Goal: Communication & Community: Ask a question

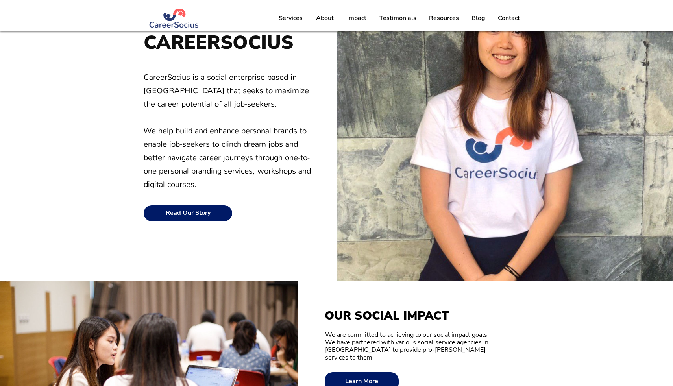
scroll to position [108, 0]
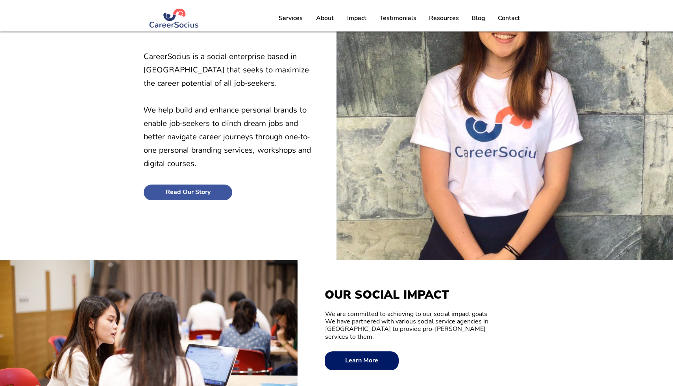
click at [213, 194] on link "Read Our Story" at bounding box center [188, 193] width 89 height 16
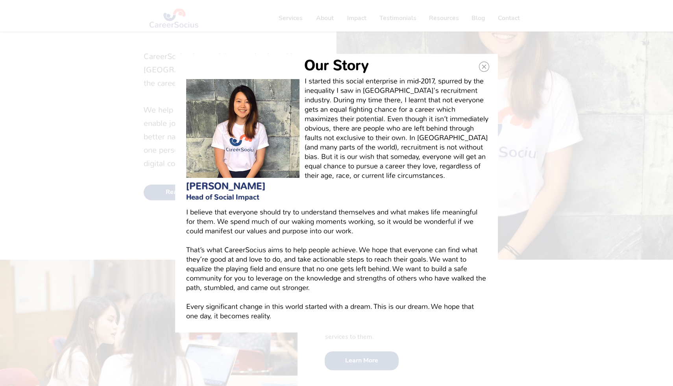
click at [536, 331] on div "Our Story" at bounding box center [336, 193] width 673 height 386
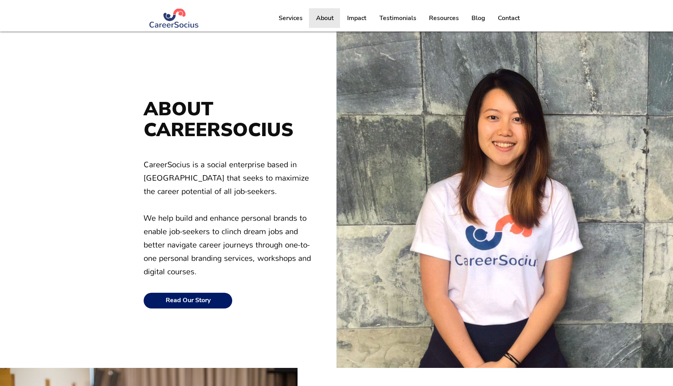
click at [333, 16] on p "About" at bounding box center [325, 18] width 26 height 20
click at [359, 20] on p "Impact" at bounding box center [356, 18] width 27 height 20
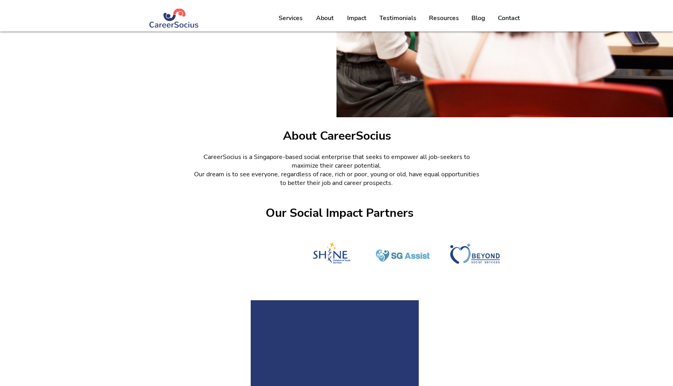
scroll to position [411, 0]
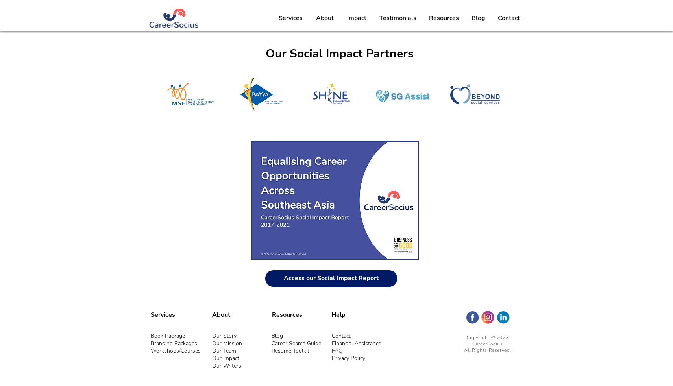
click at [232, 351] on link "Our Team" at bounding box center [224, 350] width 24 height 7
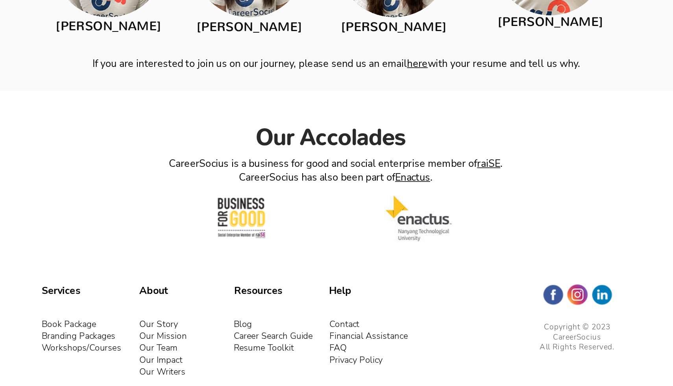
scroll to position [1261, 0]
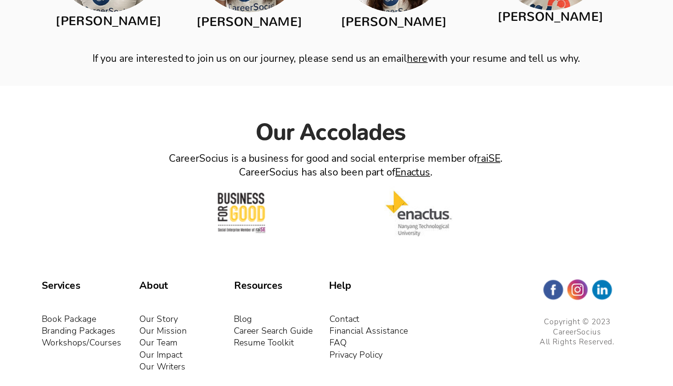
click at [341, 340] on link "Contact" at bounding box center [341, 343] width 19 height 7
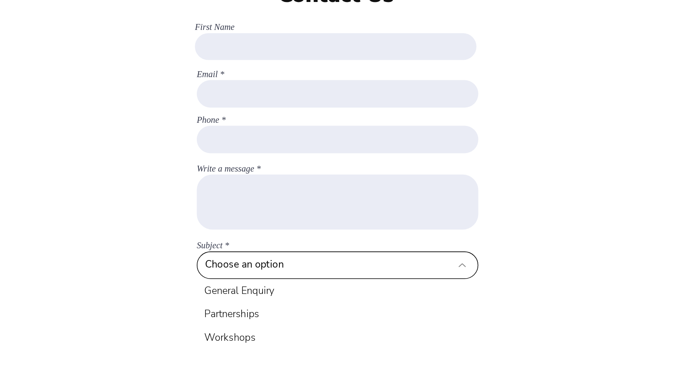
click at [340, 224] on select "Choose an option General Enquiry Partnerships Workshops" at bounding box center [337, 220] width 177 height 17
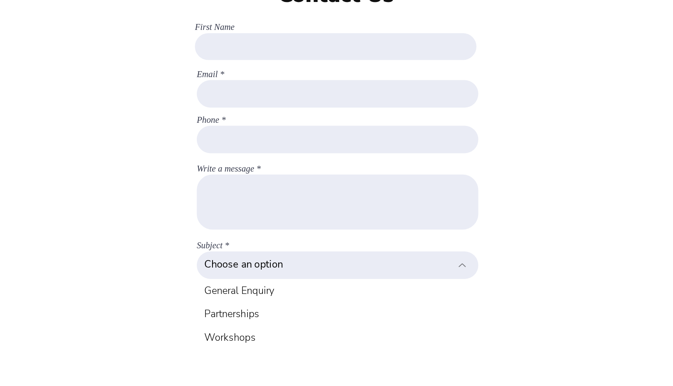
click at [457, 210] on form "Contact Us First Name Email Phone Write a message Subject Choose an option Gene…" at bounding box center [337, 153] width 386 height 242
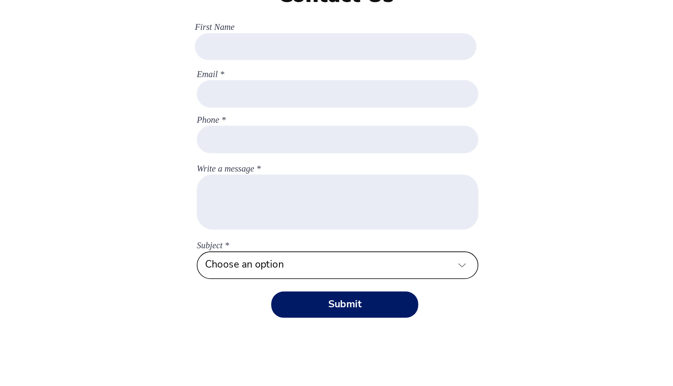
click at [339, 223] on select "Choose an option General Enquiry Partnerships Workshops" at bounding box center [337, 220] width 177 height 17
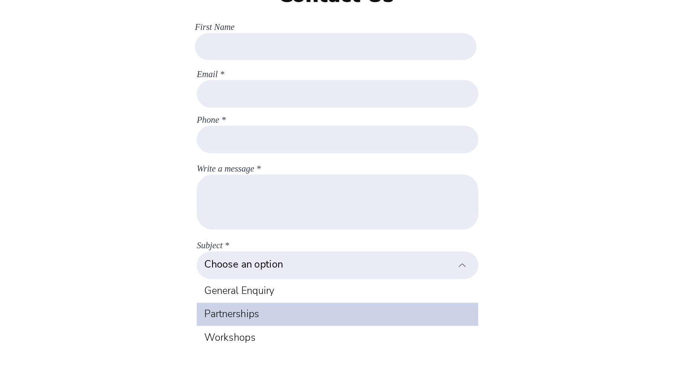
click at [313, 255] on div "Partnerships" at bounding box center [337, 251] width 177 height 15
select select "Partnerships"
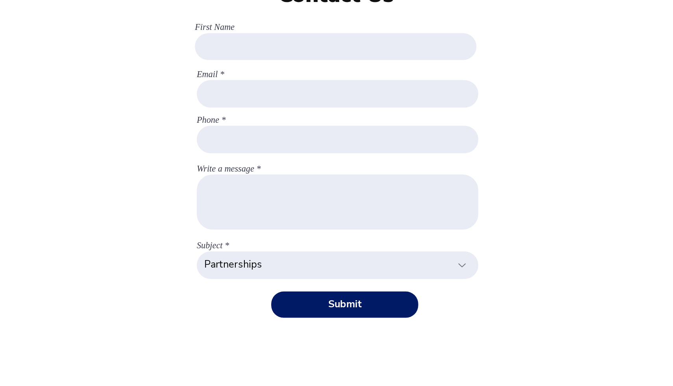
click at [460, 212] on form "Contact Us First Name Email Phone Write a message Subject Choose an option Gene…" at bounding box center [337, 153] width 386 height 242
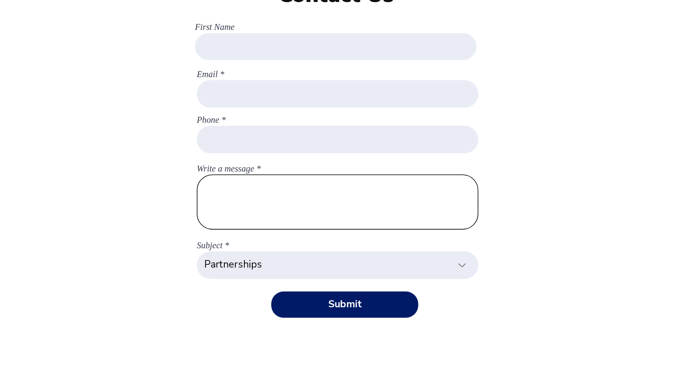
click at [347, 185] on textarea "Write a message" at bounding box center [337, 180] width 177 height 35
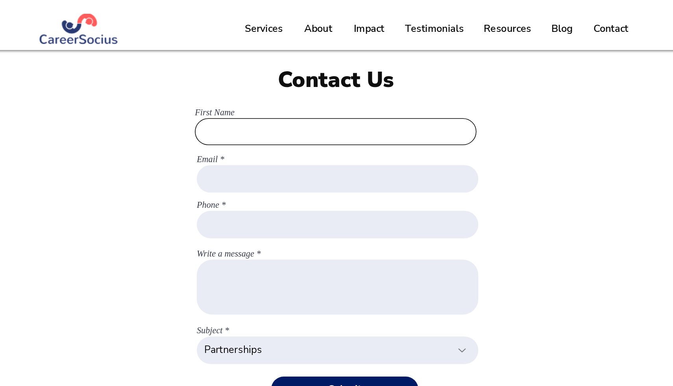
click at [325, 89] on input "First Name" at bounding box center [335, 82] width 177 height 17
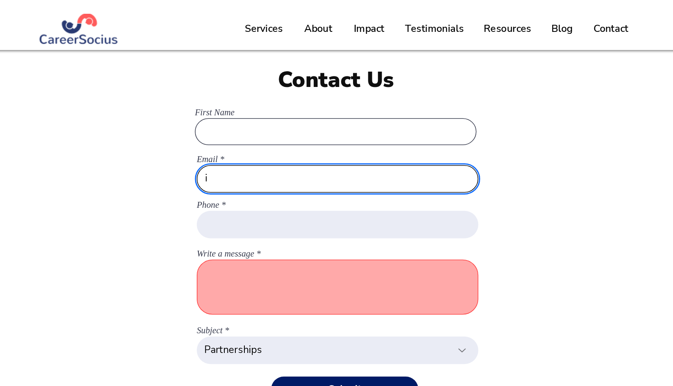
type input "i"
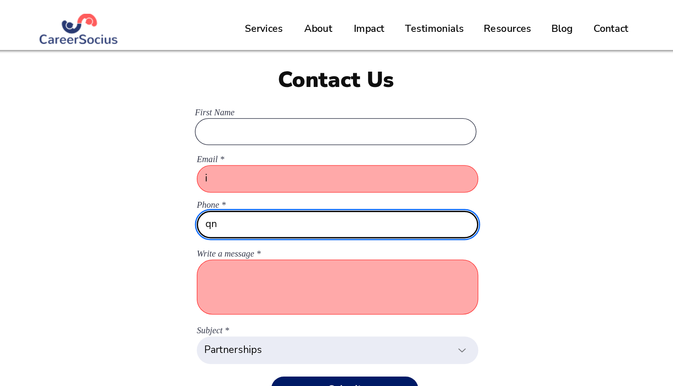
type input "q"
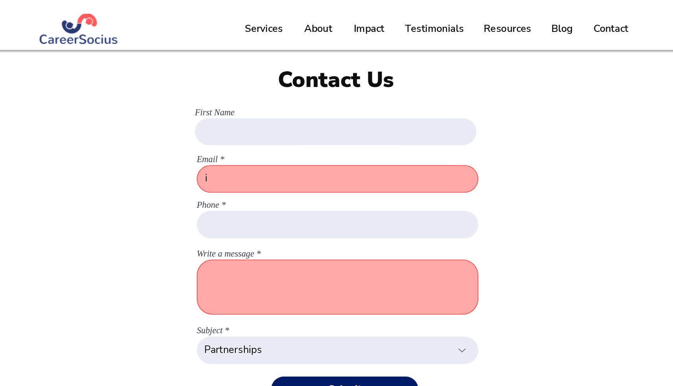
click at [329, 73] on label "First Name" at bounding box center [335, 71] width 177 height 6
click at [329, 74] on input "First Name" at bounding box center [335, 82] width 177 height 17
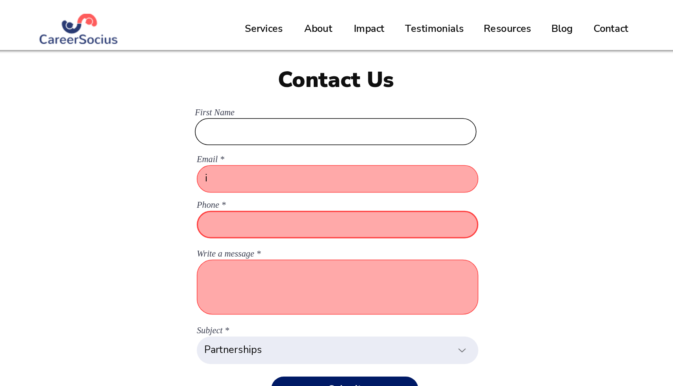
click at [327, 81] on input "First Name" at bounding box center [335, 82] width 177 height 17
type input "[PERSON_NAME]"
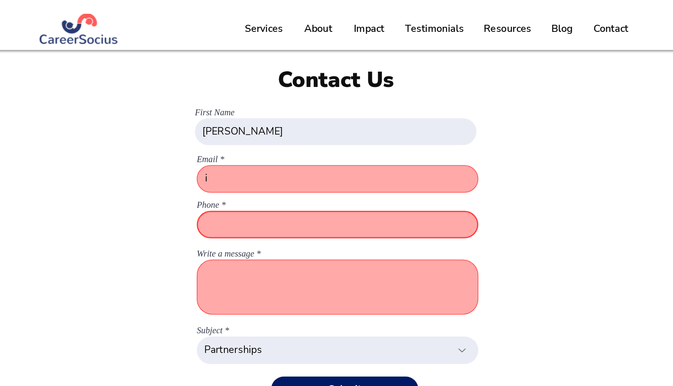
click at [480, 116] on form "Contact Us First Name [PERSON_NAME] Email i Phone Write a message Subject Choos…" at bounding box center [337, 153] width 386 height 242
click at [349, 120] on input "i" at bounding box center [337, 112] width 177 height 17
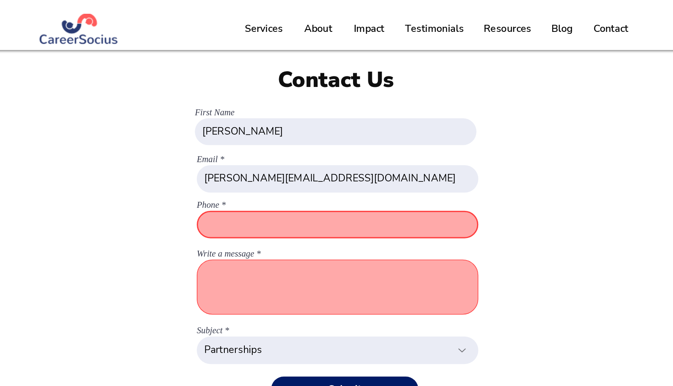
click at [471, 121] on form "Contact Us First Name [PERSON_NAME] Email [PERSON_NAME][EMAIL_ADDRESS][DOMAIN_N…" at bounding box center [337, 153] width 386 height 242
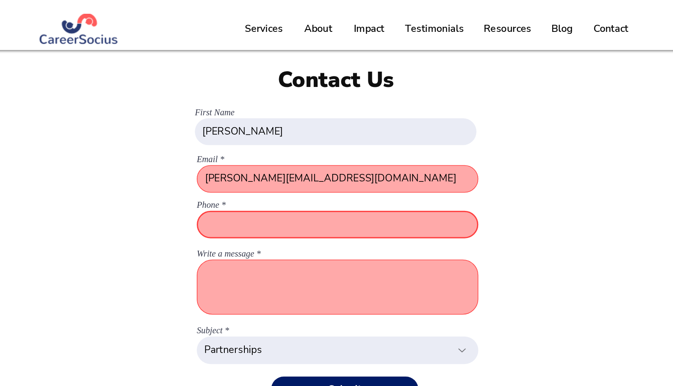
click at [365, 137] on input "Phone" at bounding box center [337, 141] width 177 height 17
click at [320, 120] on input "[PERSON_NAME][EMAIL_ADDRESS][DOMAIN_NAME]" at bounding box center [337, 112] width 177 height 17
paste input "email"
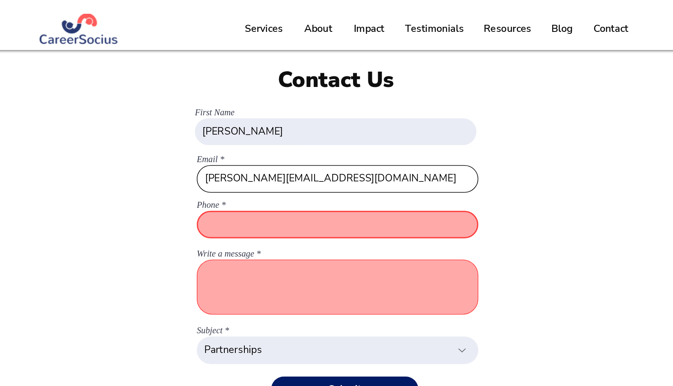
click at [267, 113] on input "[PERSON_NAME][EMAIL_ADDRESS][DOMAIN_NAME]" at bounding box center [337, 112] width 177 height 17
type input "[PERSON_NAME][EMAIL_ADDRESS][DOMAIN_NAME]"
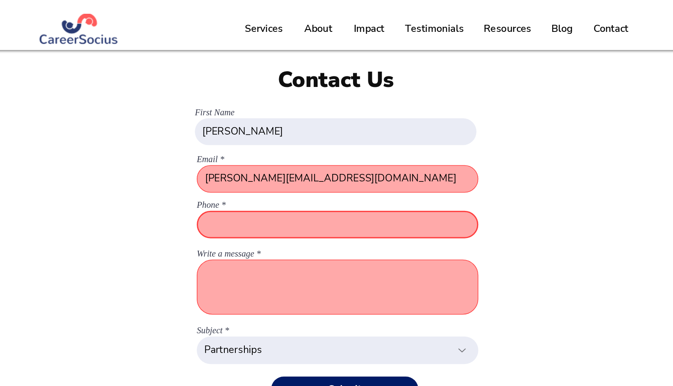
click at [398, 147] on input "Phone" at bounding box center [337, 141] width 177 height 17
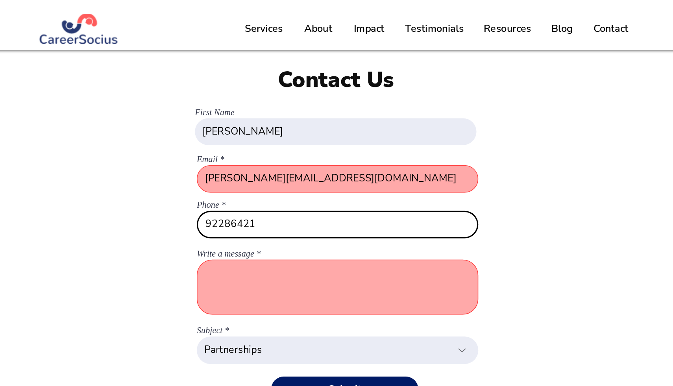
type input "92286421"
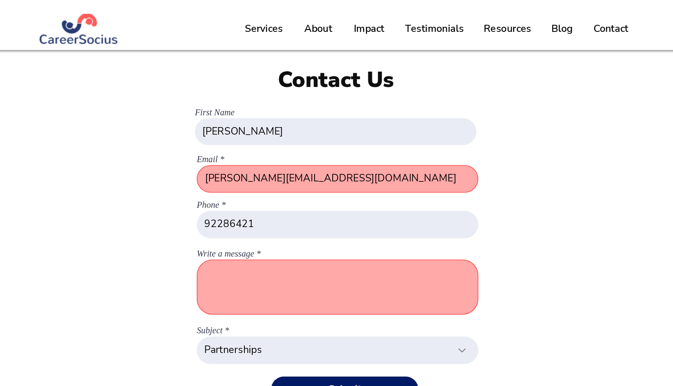
click at [346, 170] on textarea "Write a message" at bounding box center [337, 180] width 177 height 35
click at [471, 165] on form "Contact Us First Name [PERSON_NAME] Email [PERSON_NAME][EMAIL_ADDRESS][DOMAIN_N…" at bounding box center [337, 153] width 386 height 242
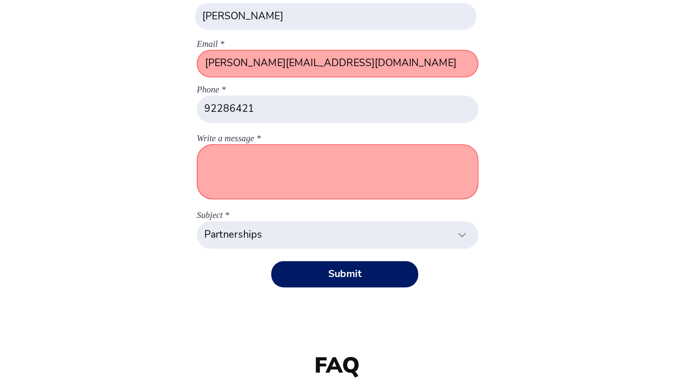
click at [342, 173] on textarea "Write a message" at bounding box center [337, 180] width 177 height 35
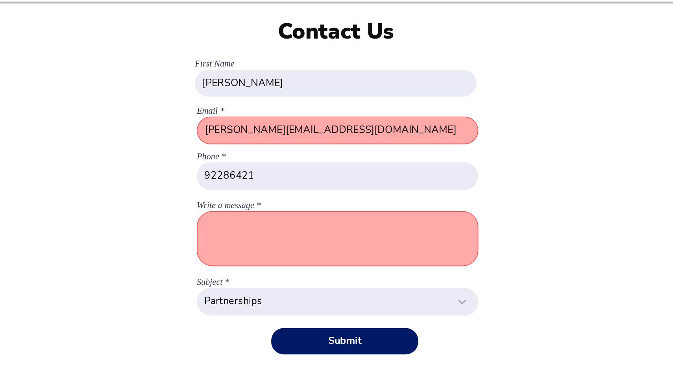
click at [308, 181] on textarea "Write a message" at bounding box center [337, 180] width 177 height 35
paste textarea "I’m [PERSON_NAME] from LifeVitae, an AI-powered platform that helps people unco…"
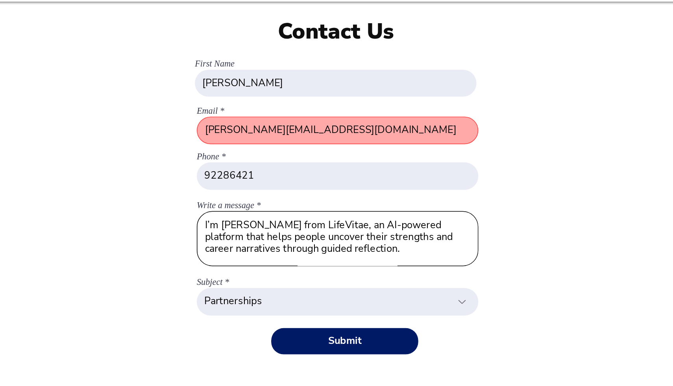
scroll to position [69, 0]
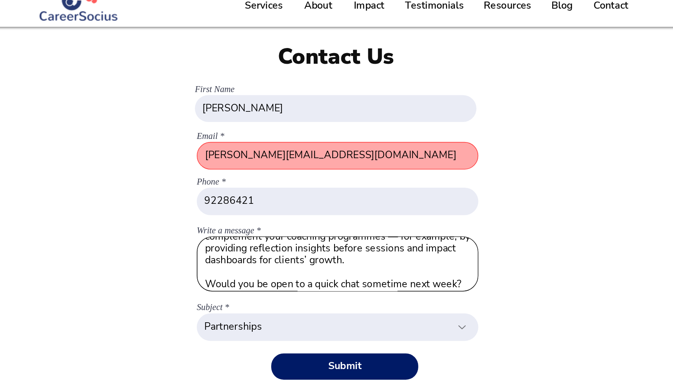
click at [334, 176] on textarea "I’m [PERSON_NAME] from LifeVitae, an AI-powered platform that helps people unco…" at bounding box center [337, 180] width 177 height 35
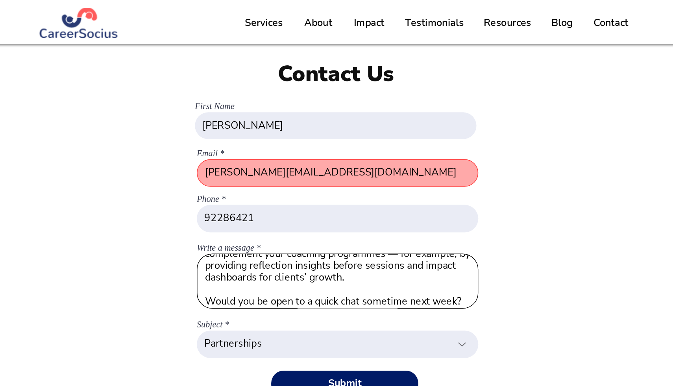
scroll to position [65, 0]
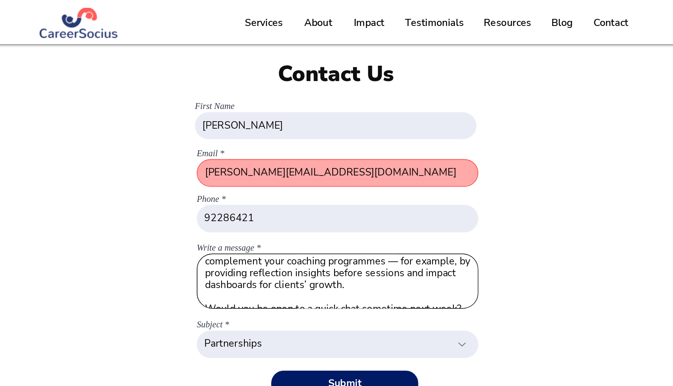
click at [374, 170] on textarea "I’m [PERSON_NAME] from LifeVitae, an AI-powered platform that helps people unco…" at bounding box center [337, 180] width 177 height 35
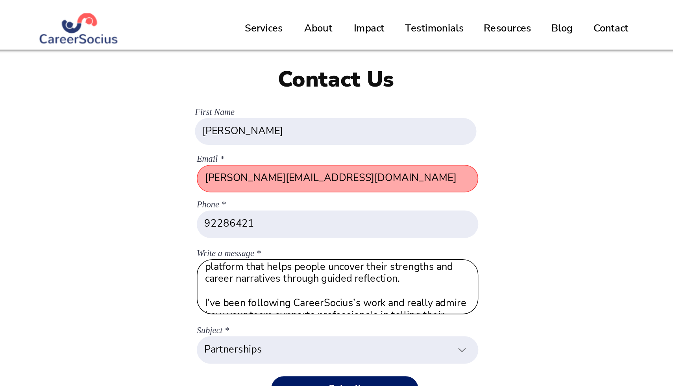
scroll to position [4, 0]
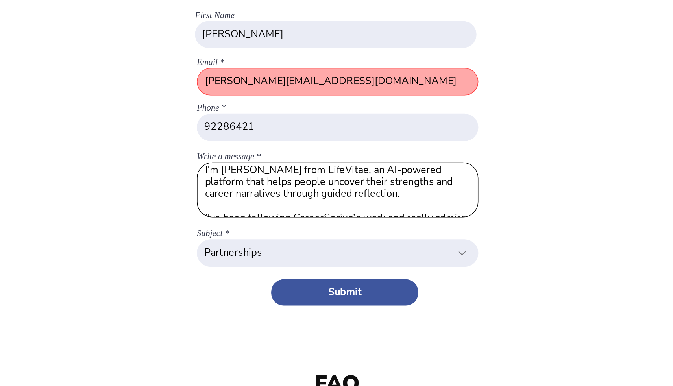
type textarea "I’m [PERSON_NAME] from LifeVitae, an AI-powered platform that helps people unco…"
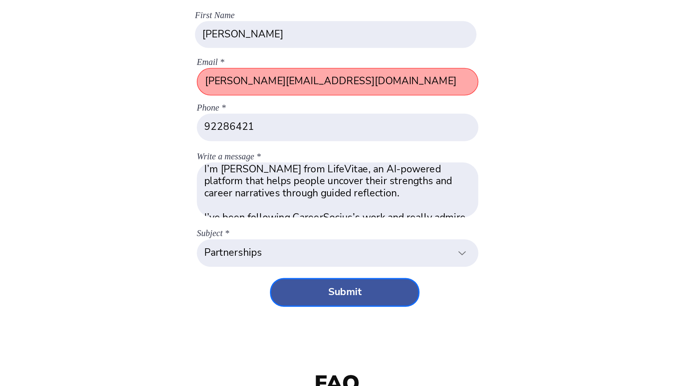
scroll to position [4, 0]
click at [356, 244] on button "Submit" at bounding box center [341, 245] width 93 height 17
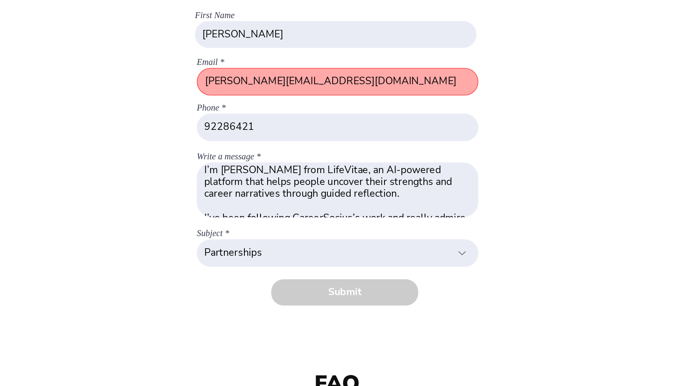
select select
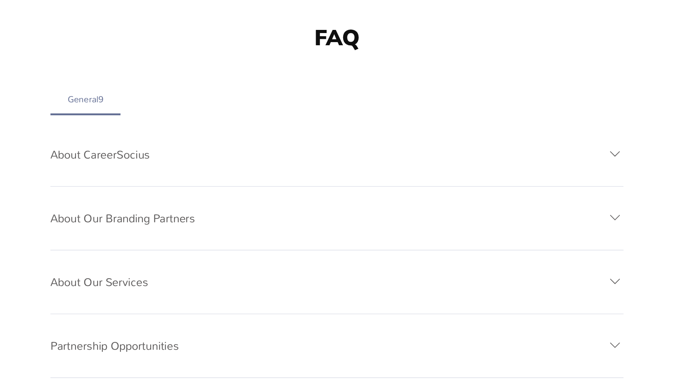
scroll to position [153, 0]
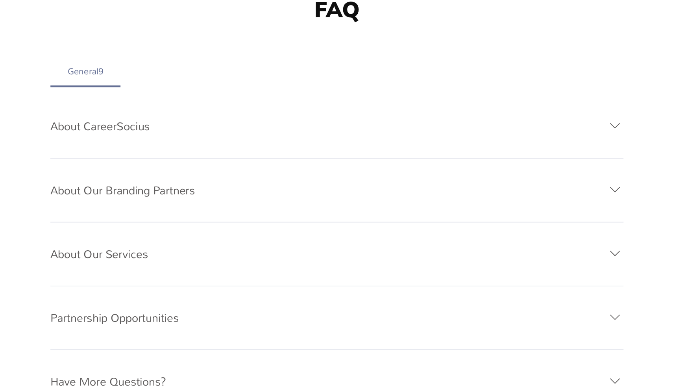
click at [223, 262] on h3 "About Our Branding Partners" at bounding box center [201, 263] width 91 height 9
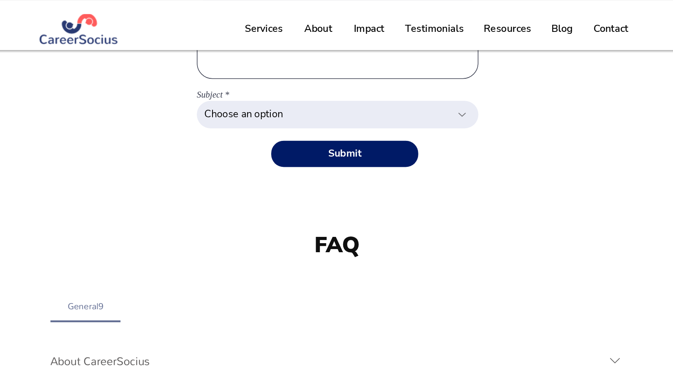
scroll to position [87, 0]
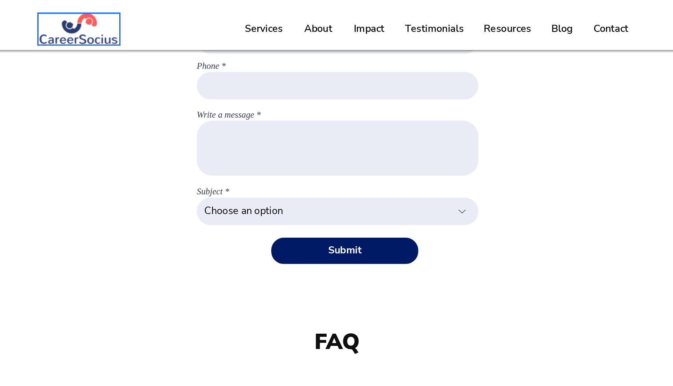
click at [178, 20] on img at bounding box center [174, 18] width 51 height 19
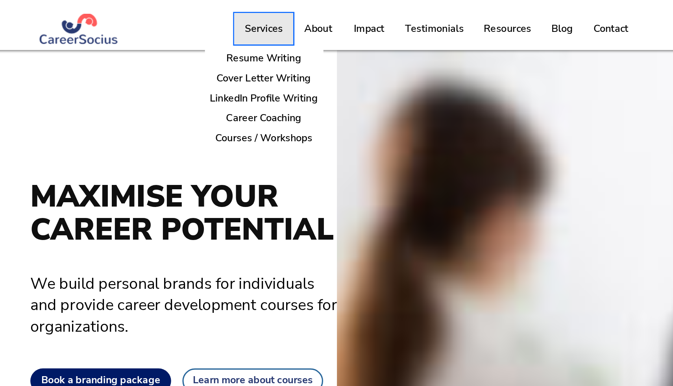
click at [282, 23] on p "Services" at bounding box center [291, 18] width 32 height 20
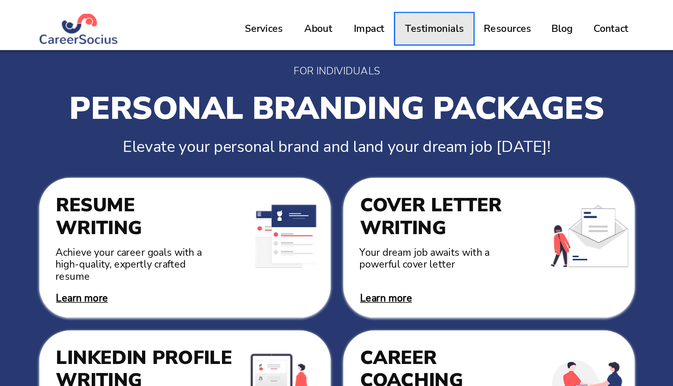
click at [404, 22] on p "Testimonials" at bounding box center [398, 18] width 45 height 20
